Goal: Task Accomplishment & Management: Complete application form

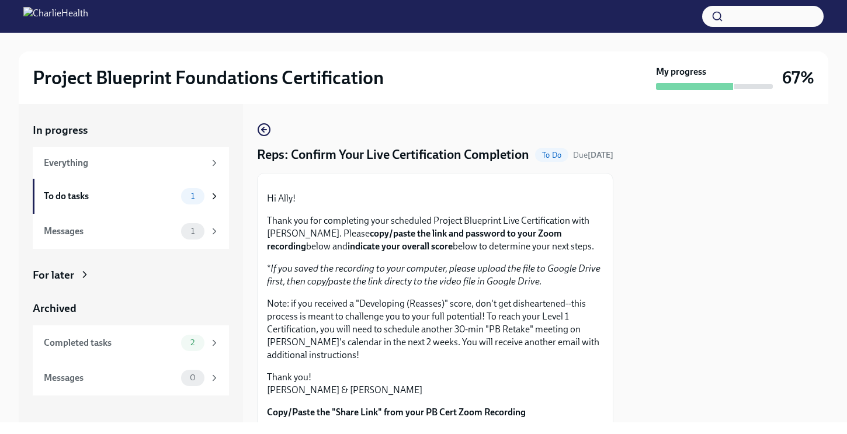
click at [518, 183] on div at bounding box center [435, 183] width 337 height 0
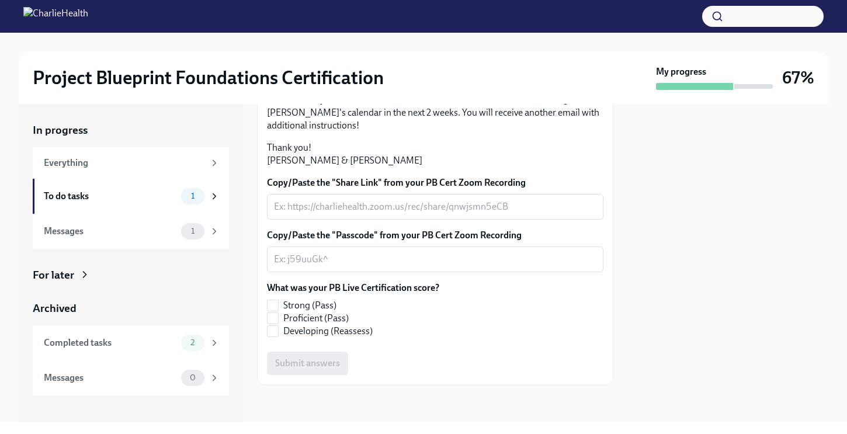
scroll to position [329, 0]
click at [330, 317] on span "Proficient (Pass)" at bounding box center [315, 318] width 65 height 13
click at [278, 317] on input "Proficient (Pass)" at bounding box center [273, 318] width 11 height 11
checkbox input "true"
click at [386, 214] on div "x ​" at bounding box center [435, 207] width 337 height 26
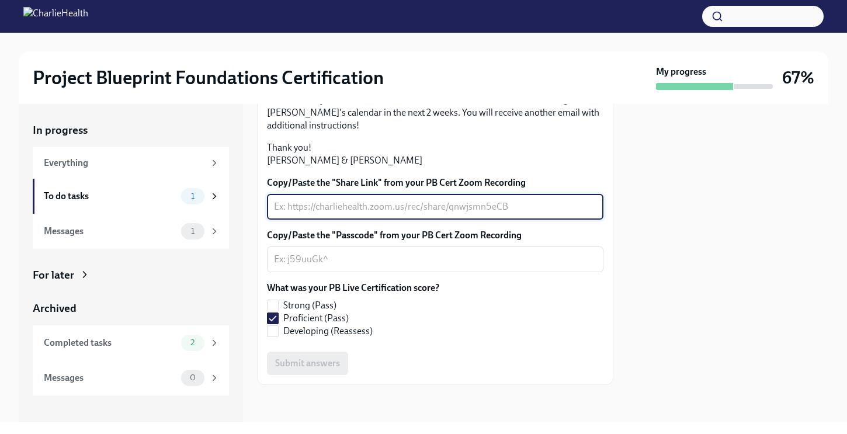
paste textarea "[URL][DOMAIN_NAME]"
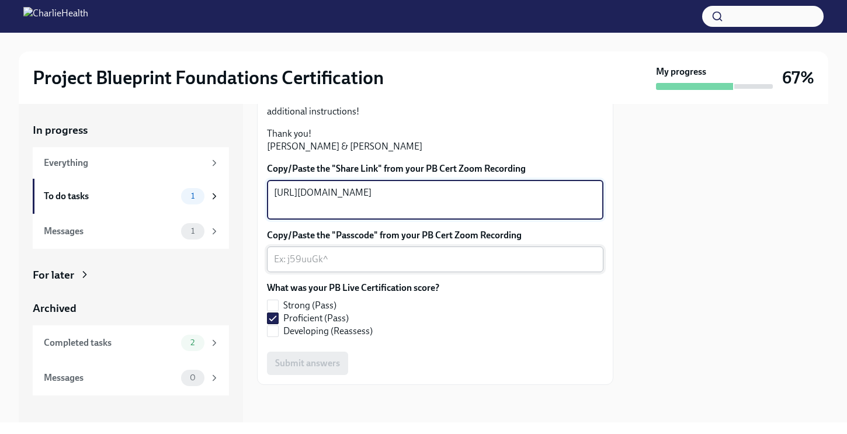
type textarea "[URL][DOMAIN_NAME]"
click at [303, 267] on textarea "Copy/Paste the "Passcode" from your PB Cert Zoom Recording" at bounding box center [435, 259] width 323 height 14
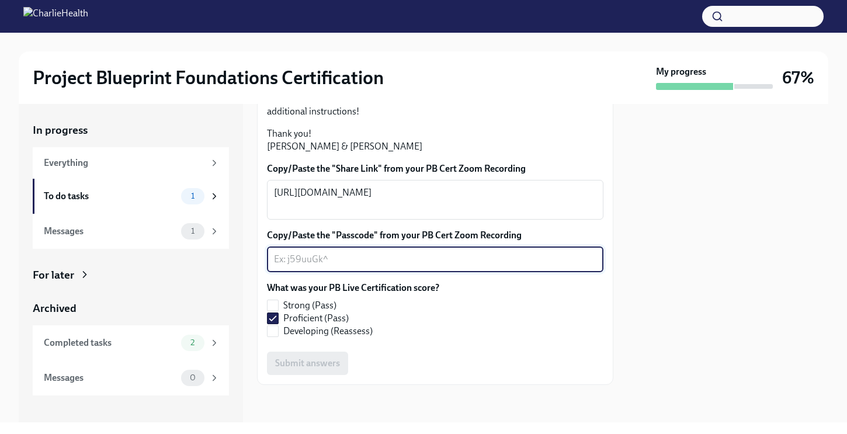
paste textarea "H$Q5A@h!"
type textarea "H$Q5A@h!"
click at [331, 369] on span "Submit answers" at bounding box center [307, 364] width 65 height 12
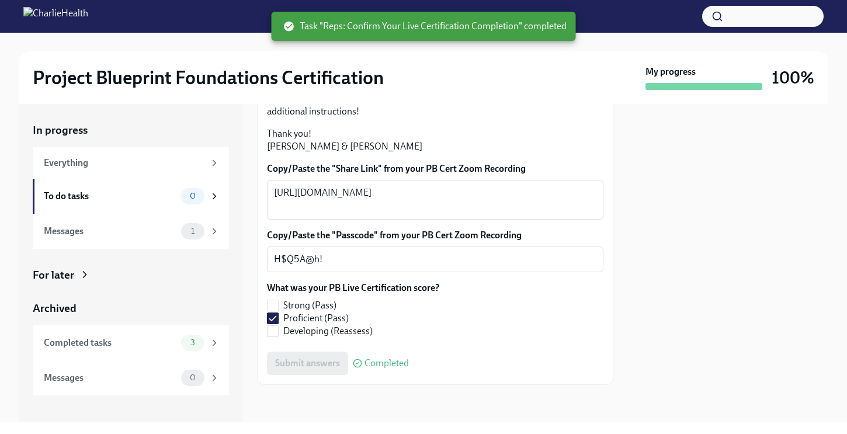
click at [731, 345] on div at bounding box center [728, 263] width 201 height 319
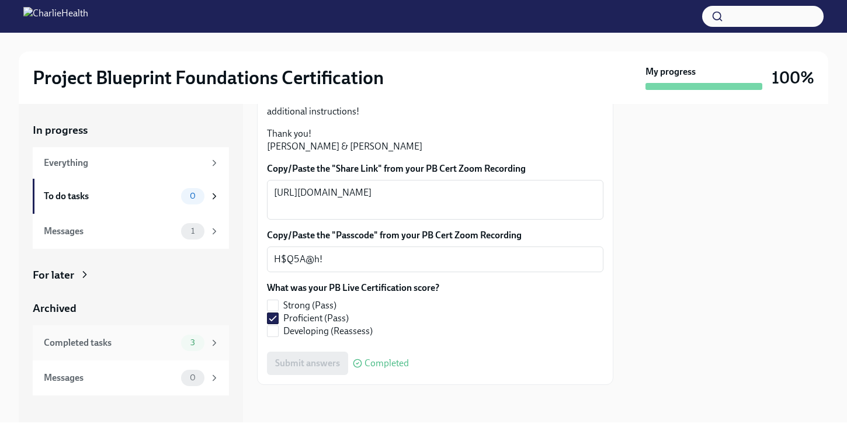
click at [196, 342] on span "3" at bounding box center [193, 342] width 19 height 9
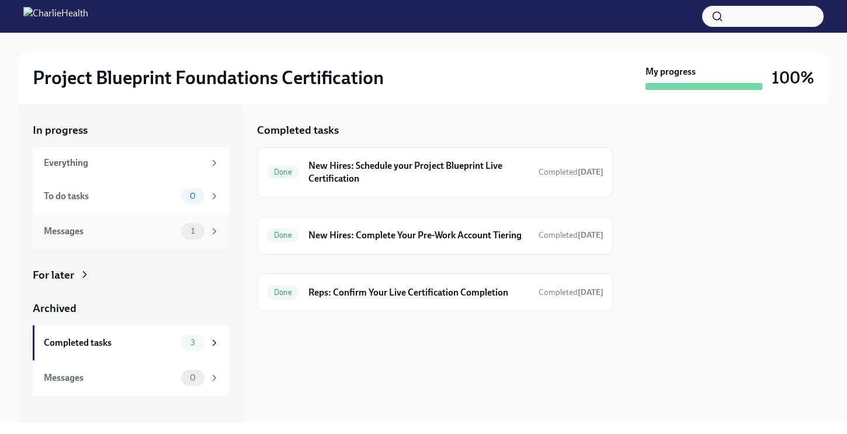
click at [147, 243] on div "Messages 1" at bounding box center [131, 231] width 196 height 35
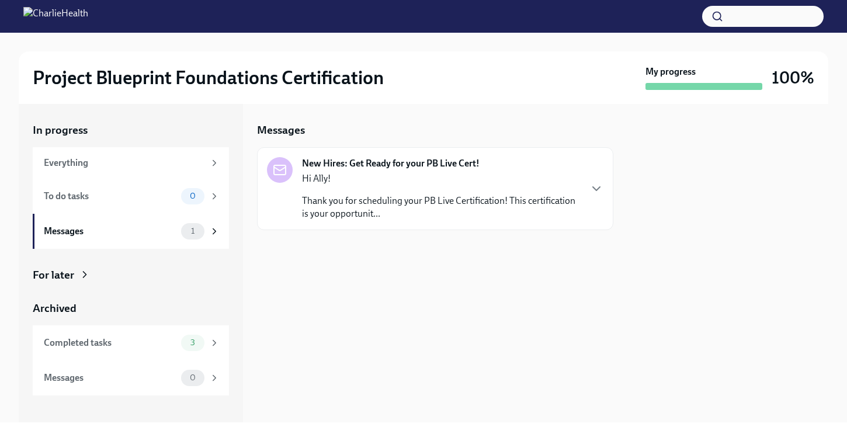
click at [366, 186] on div "Hi Ally! Thank you for scheduling your PB Live Certification! This certificatio…" at bounding box center [441, 196] width 278 height 48
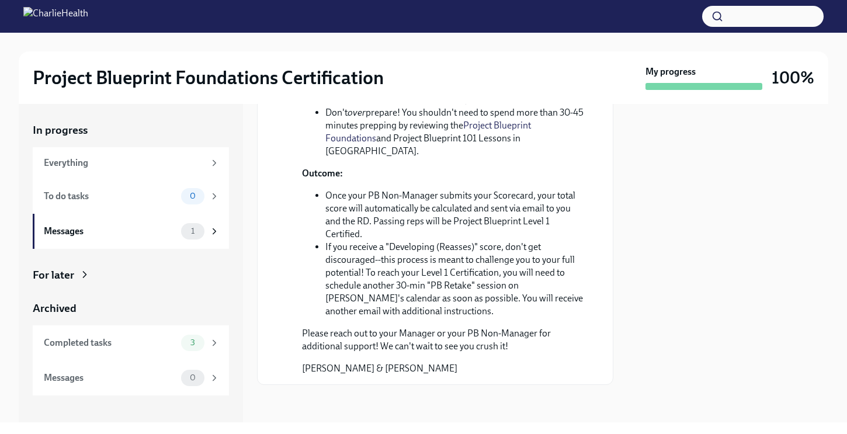
scroll to position [542, 0]
